Goal: Navigation & Orientation: Understand site structure

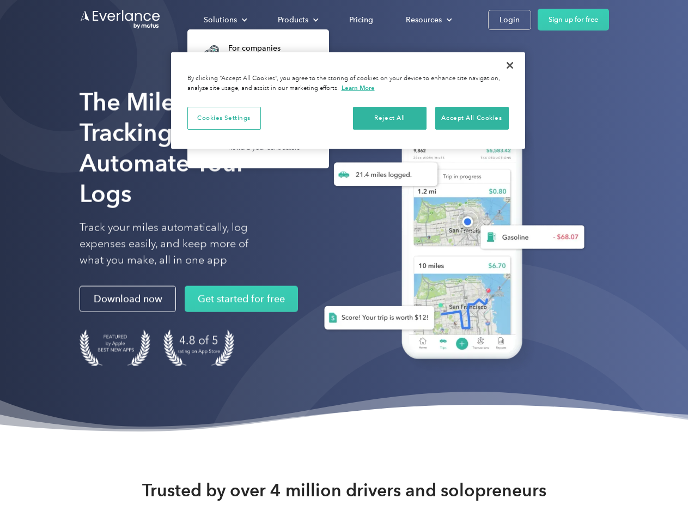
click at [225, 20] on div "Solutions" at bounding box center [220, 20] width 33 height 14
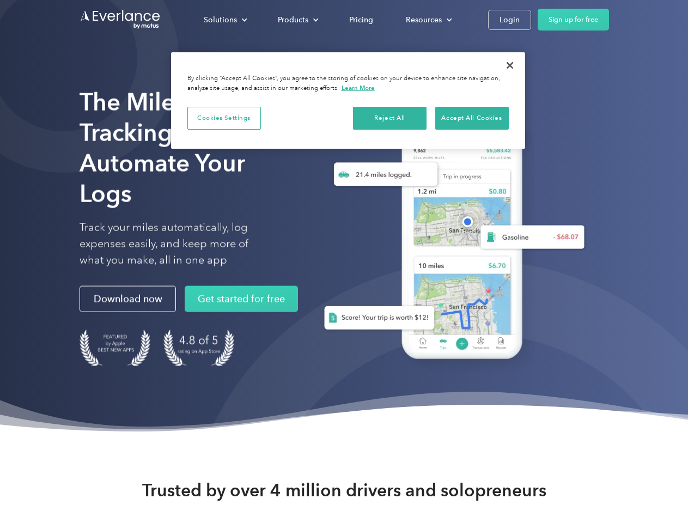
click at [297, 20] on div "Products" at bounding box center [293, 20] width 31 height 14
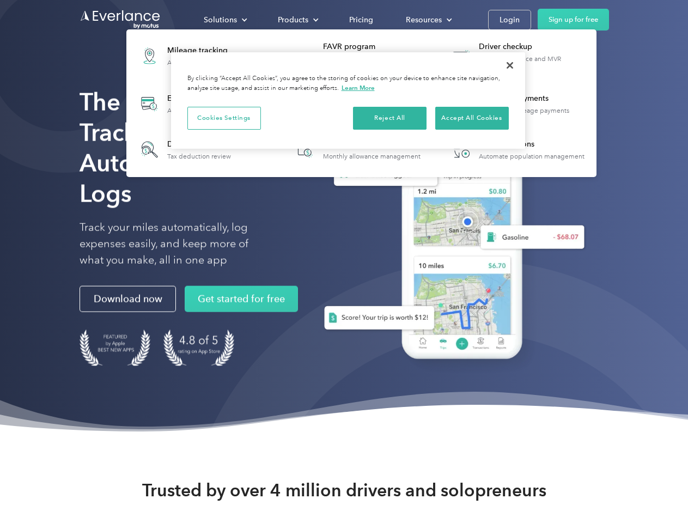
click at [428, 20] on div "Resources" at bounding box center [424, 20] width 36 height 14
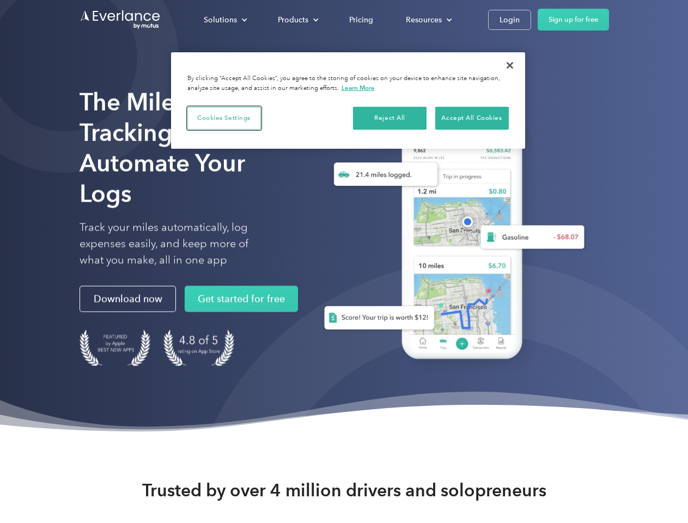
click at [224, 118] on button "Cookies Settings" at bounding box center [224, 118] width 74 height 23
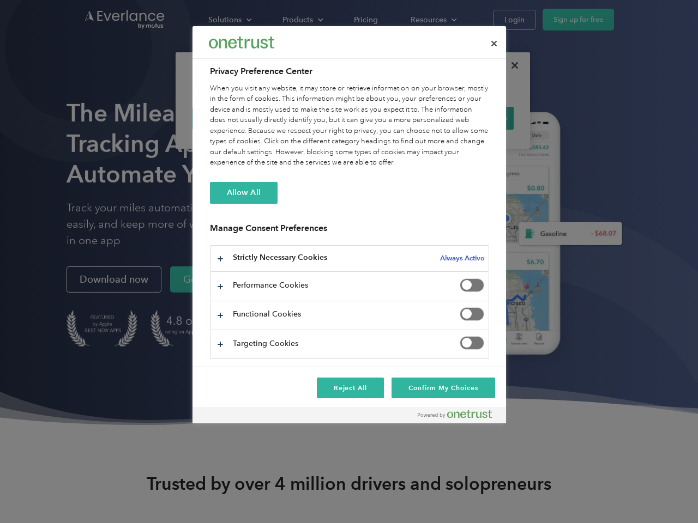
click at [390, 118] on div "When you visit any website, it may store or retrieve information on your browse…" at bounding box center [349, 125] width 279 height 85
click at [472, 118] on div "When you visit any website, it may store or retrieve information on your browse…" at bounding box center [349, 125] width 279 height 85
click at [510, 65] on div at bounding box center [349, 261] width 698 height 523
